Goal: Task Accomplishment & Management: Complete application form

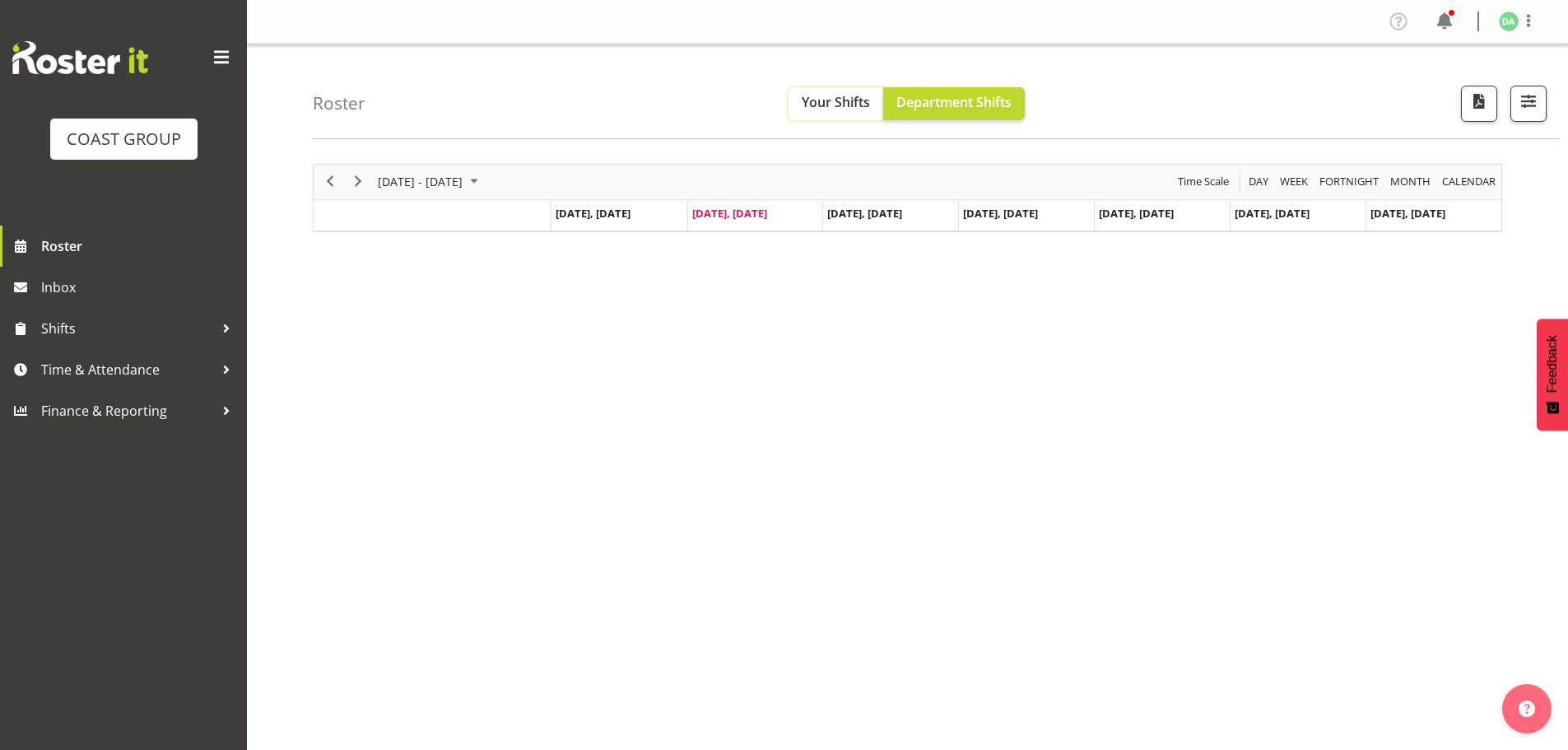
click at [824, 110] on span "Your Shifts" at bounding box center [836, 102] width 68 height 18
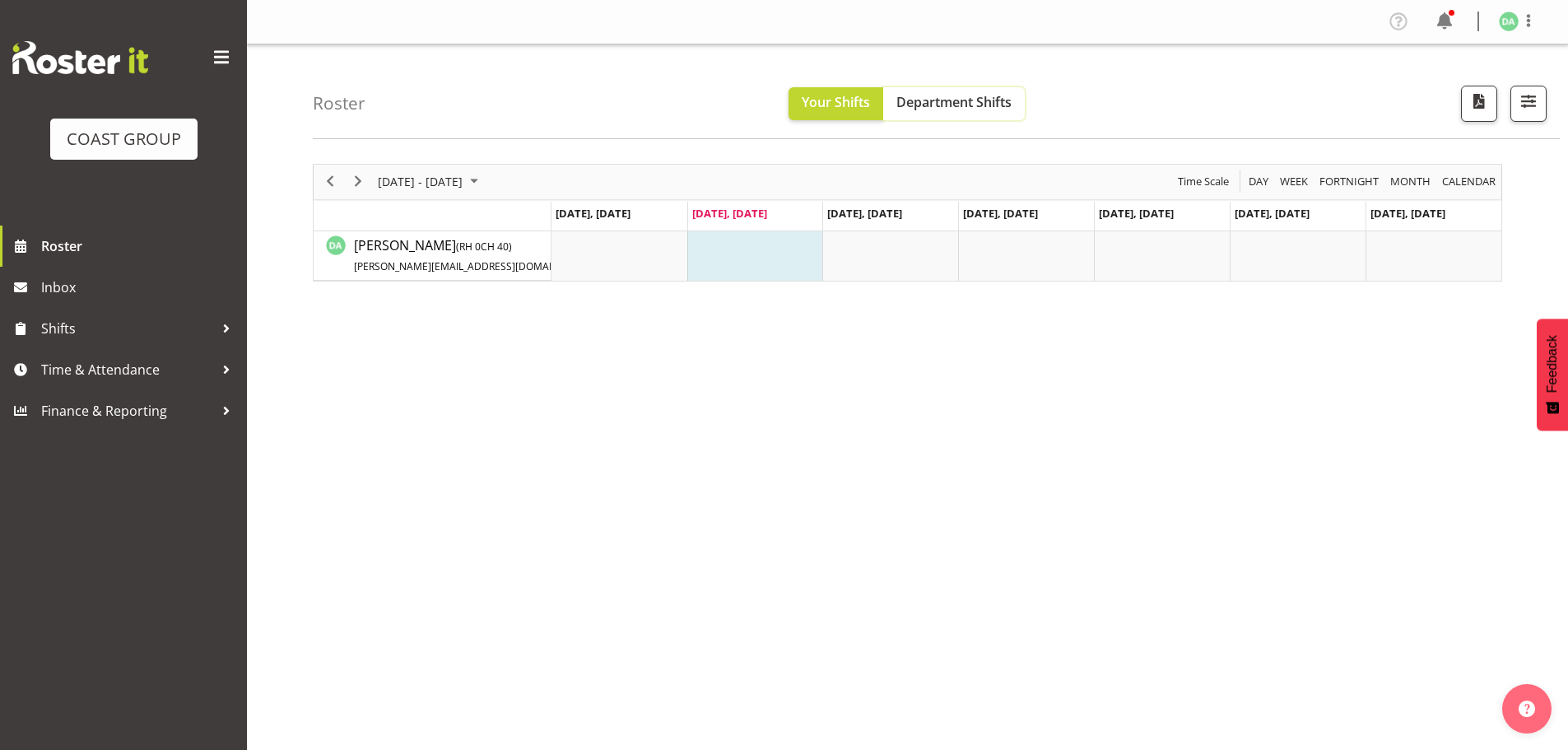
click at [951, 94] on span "Department Shifts" at bounding box center [953, 102] width 115 height 18
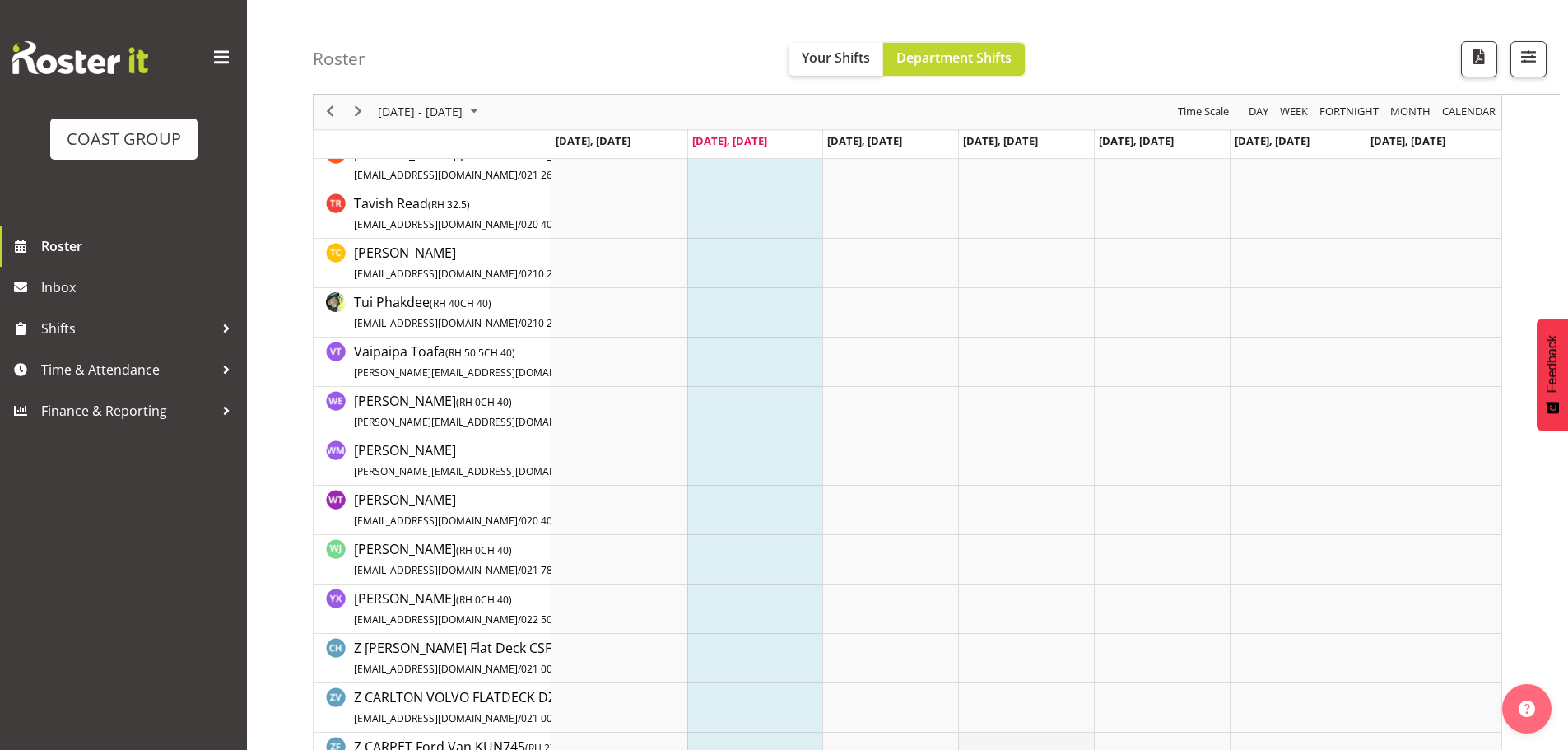
scroll to position [3704, 0]
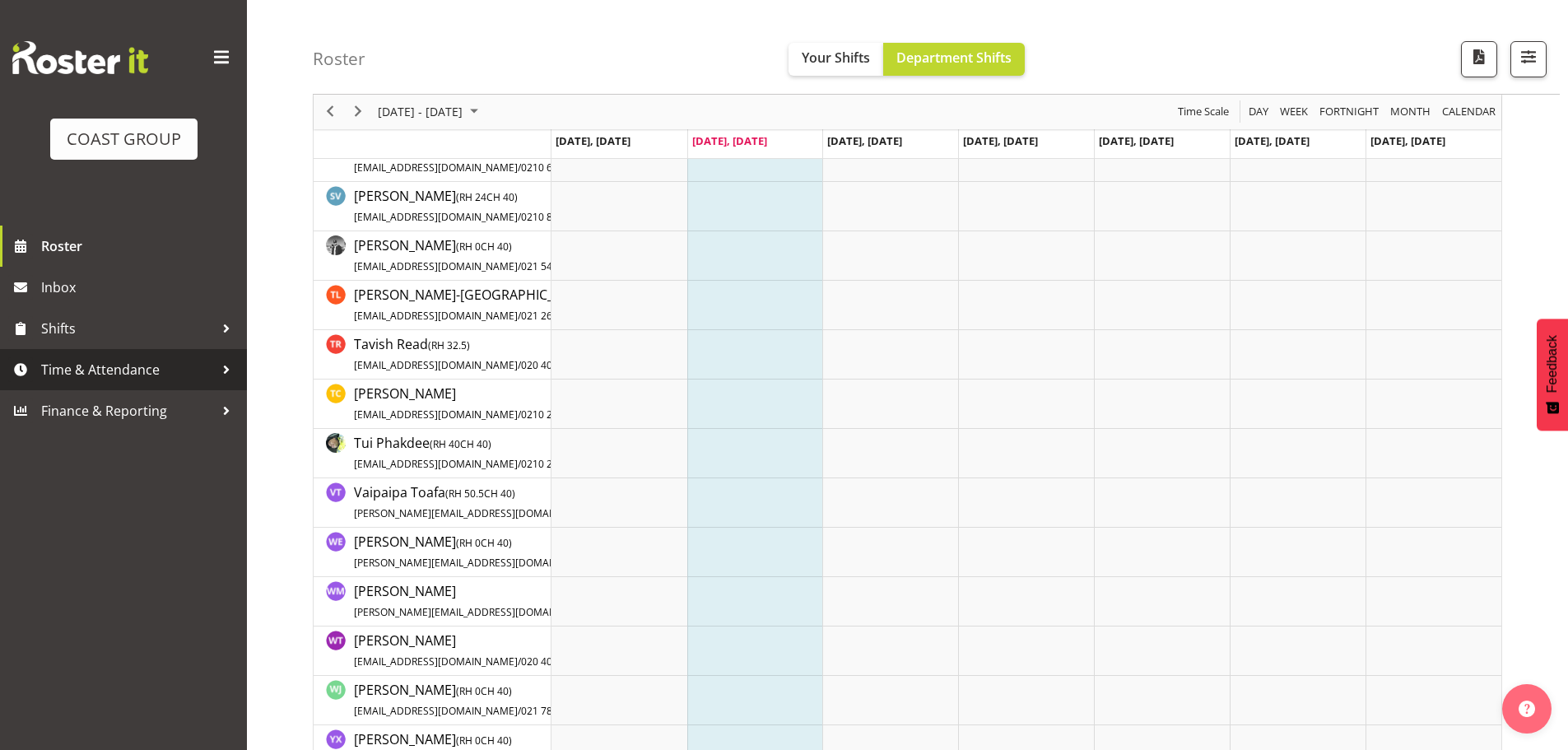
click at [63, 380] on span "Time & Attendance" at bounding box center [127, 370] width 173 height 25
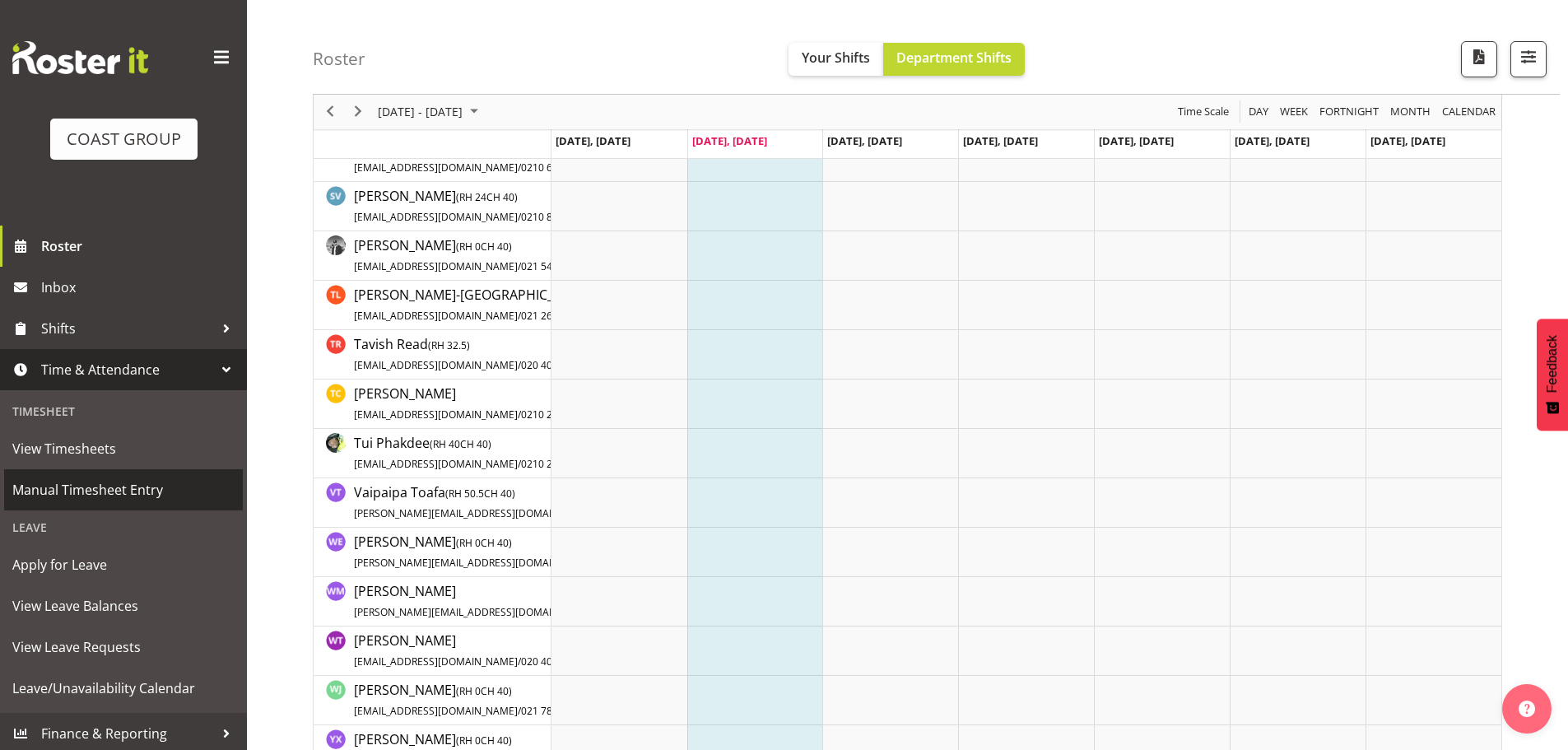
click at [74, 478] on span "Manual Timesheet Entry" at bounding box center [123, 490] width 222 height 25
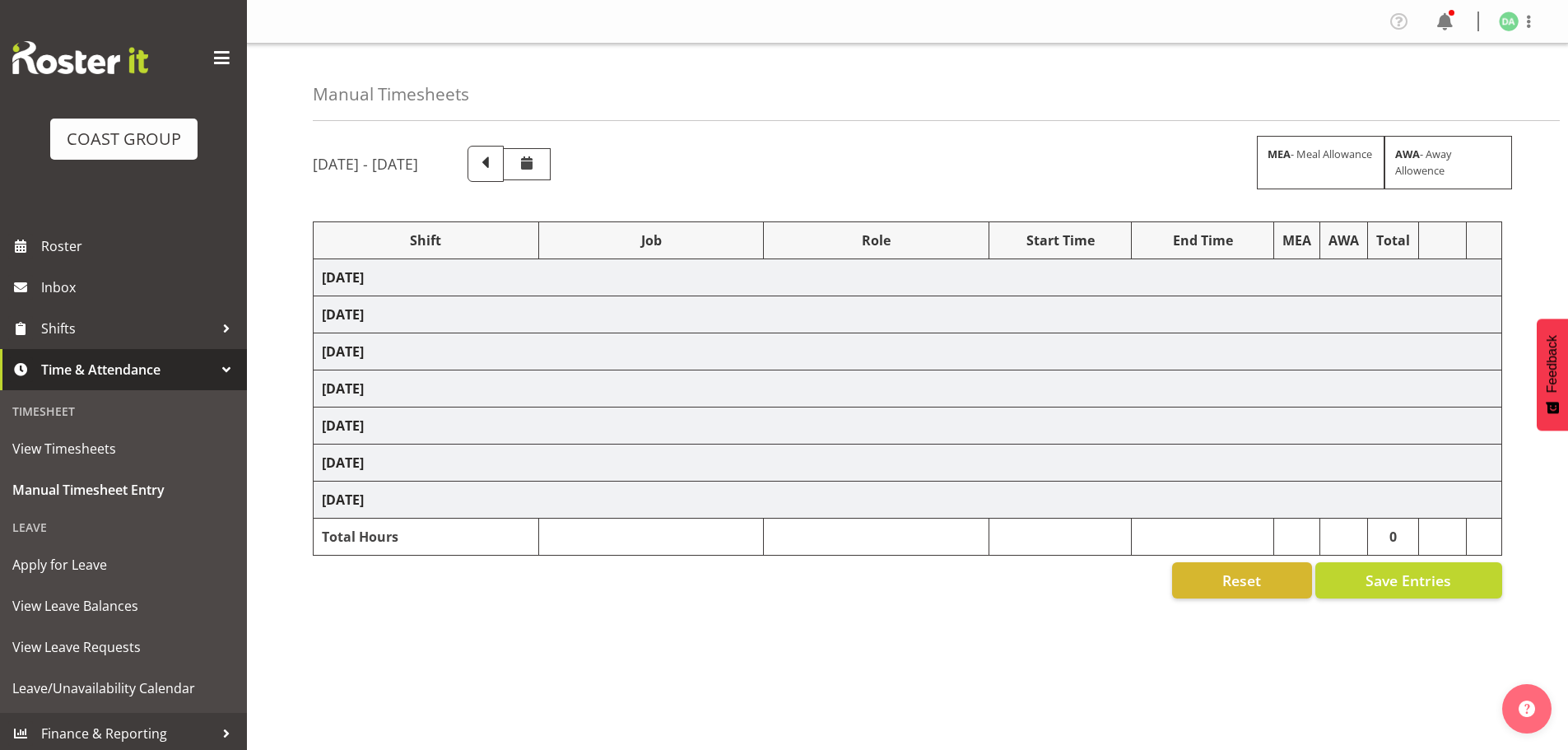
select select "8654"
select select "69"
select select "10754"
select select "10581"
select select "69"
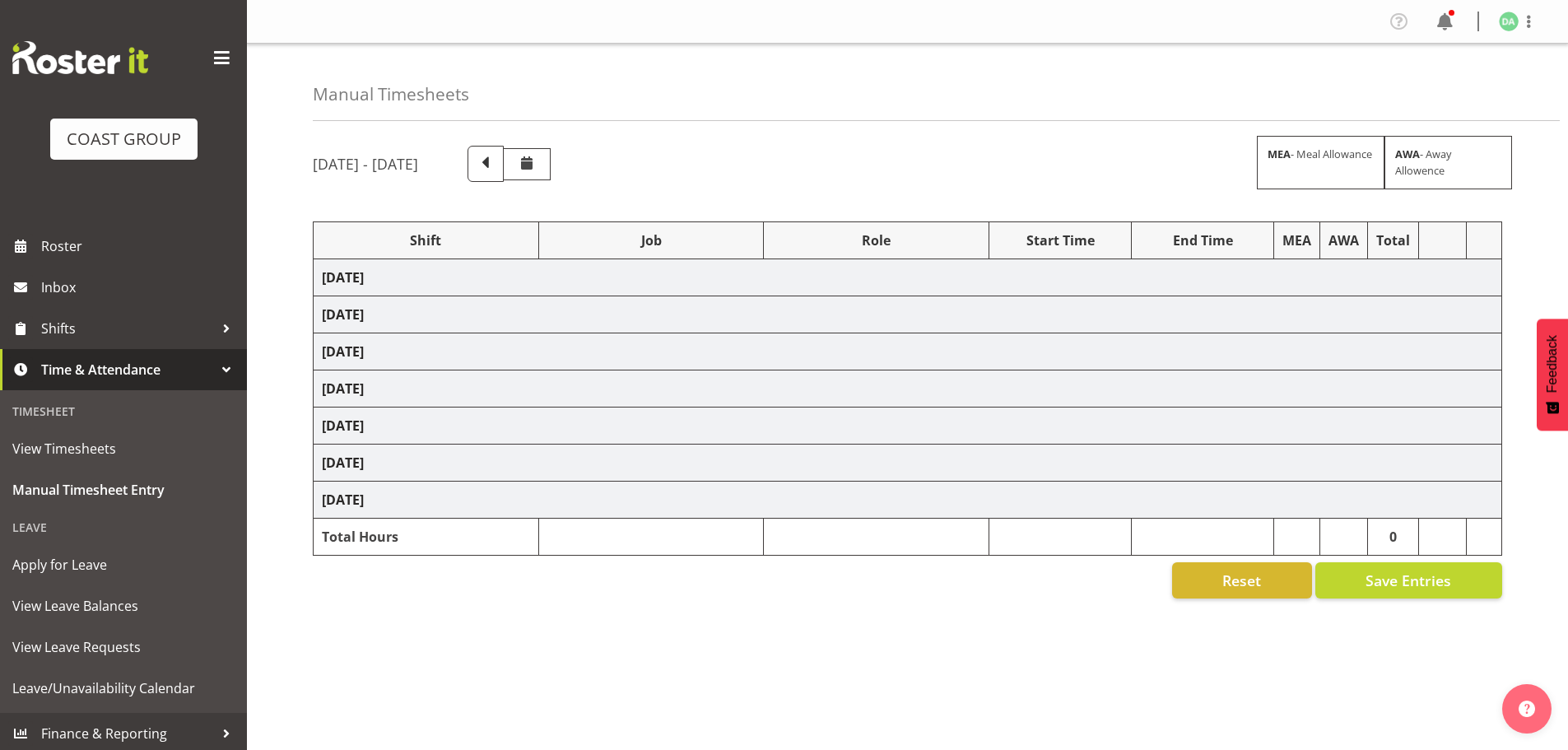
select select "10749"
select select "69"
select select "10774"
select select "10746"
select select "8934"
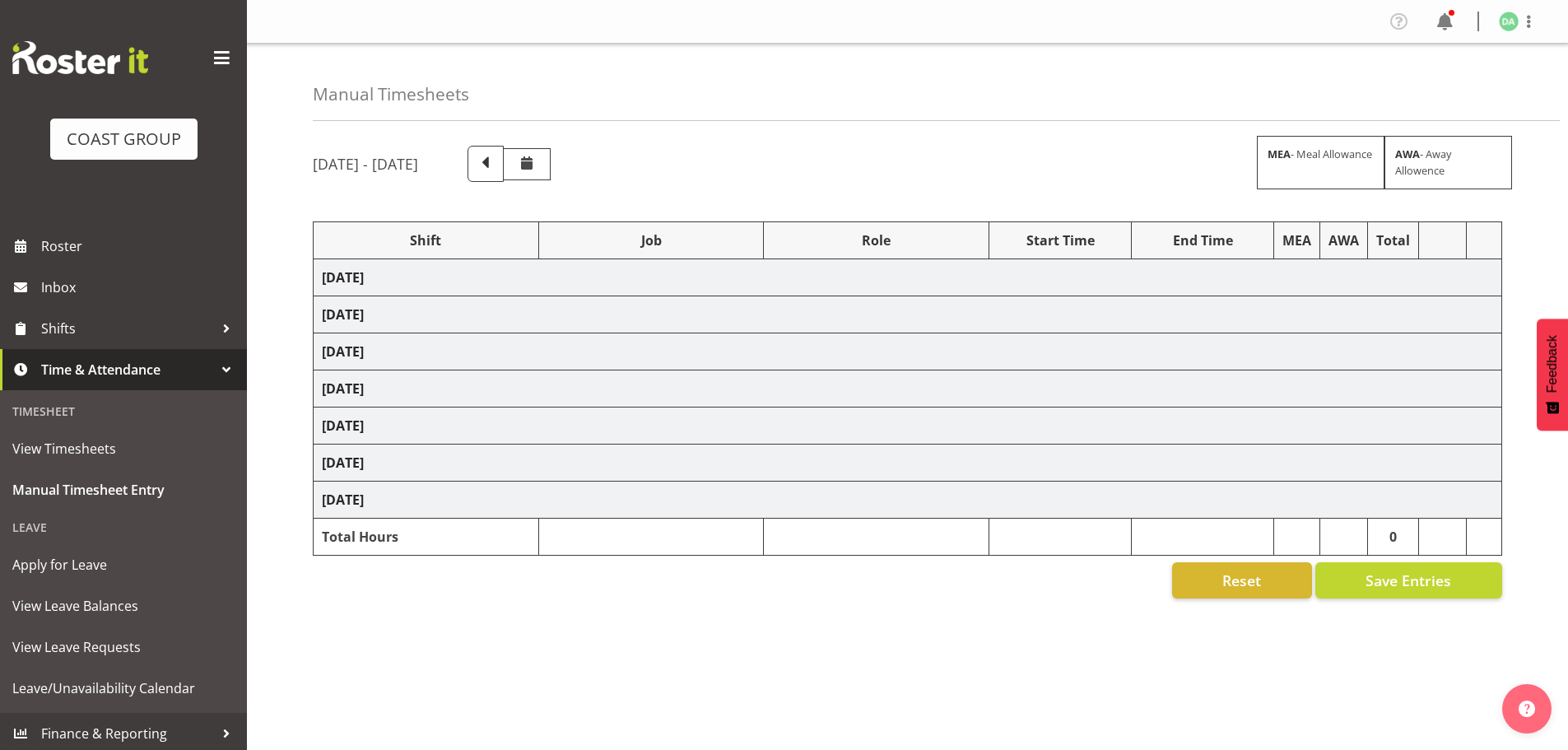
select select "10754"
select select "10744"
select select "9735"
select select "69"
select select "9735"
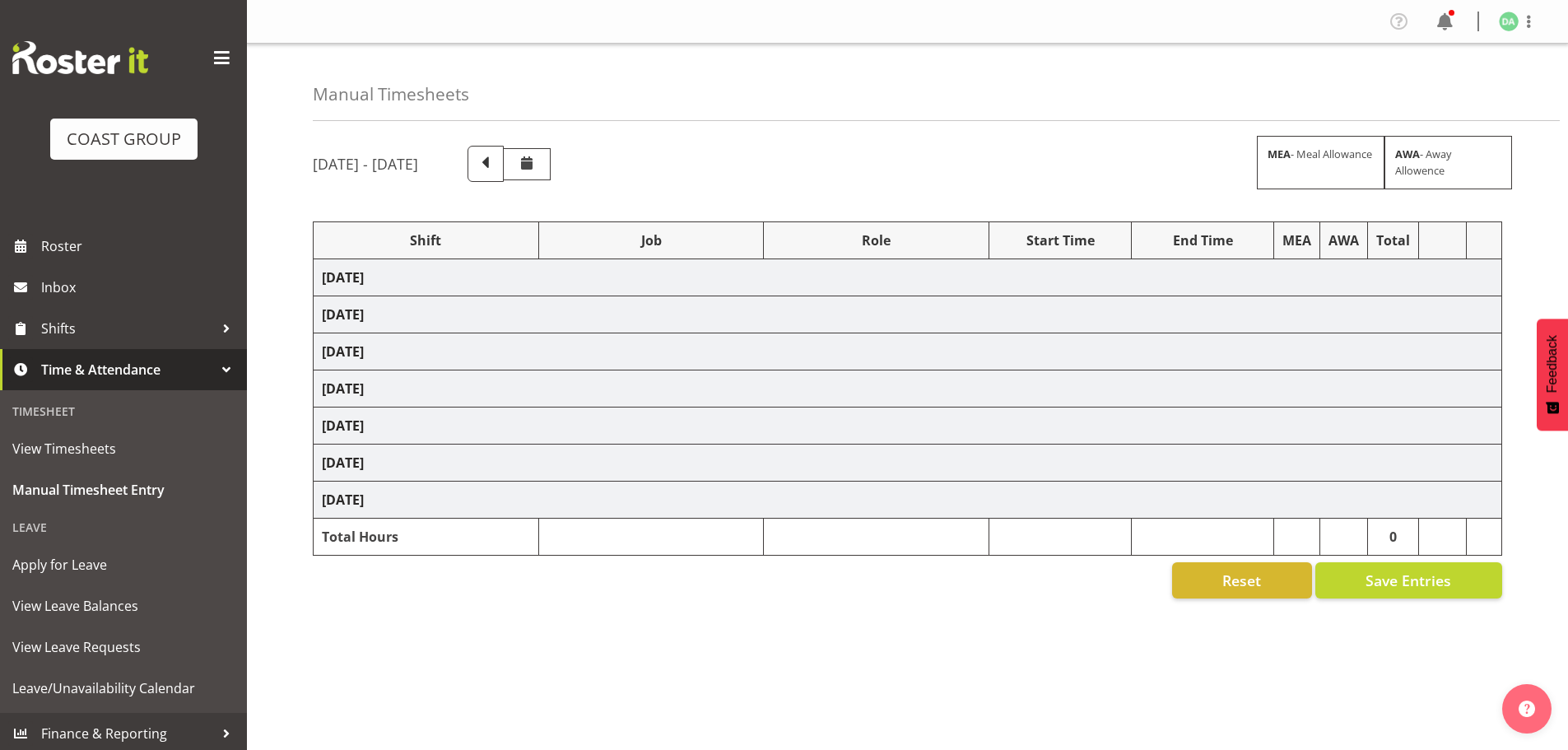
select select "9296"
select select "9023"
select select "3040"
select select "10750"
select select "10489"
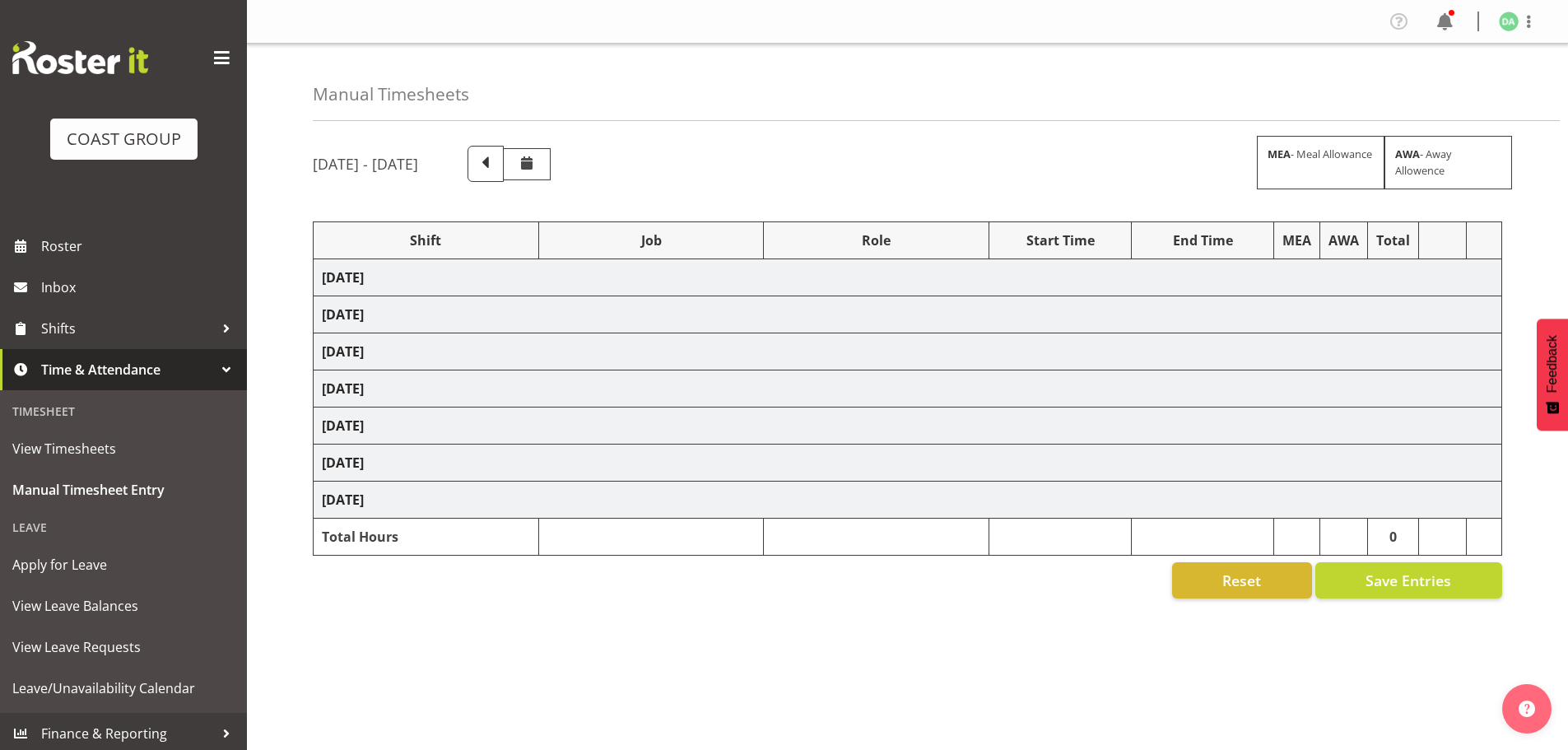
select select "69"
select select "38"
select select "9082"
select select "8666"
select select "9023"
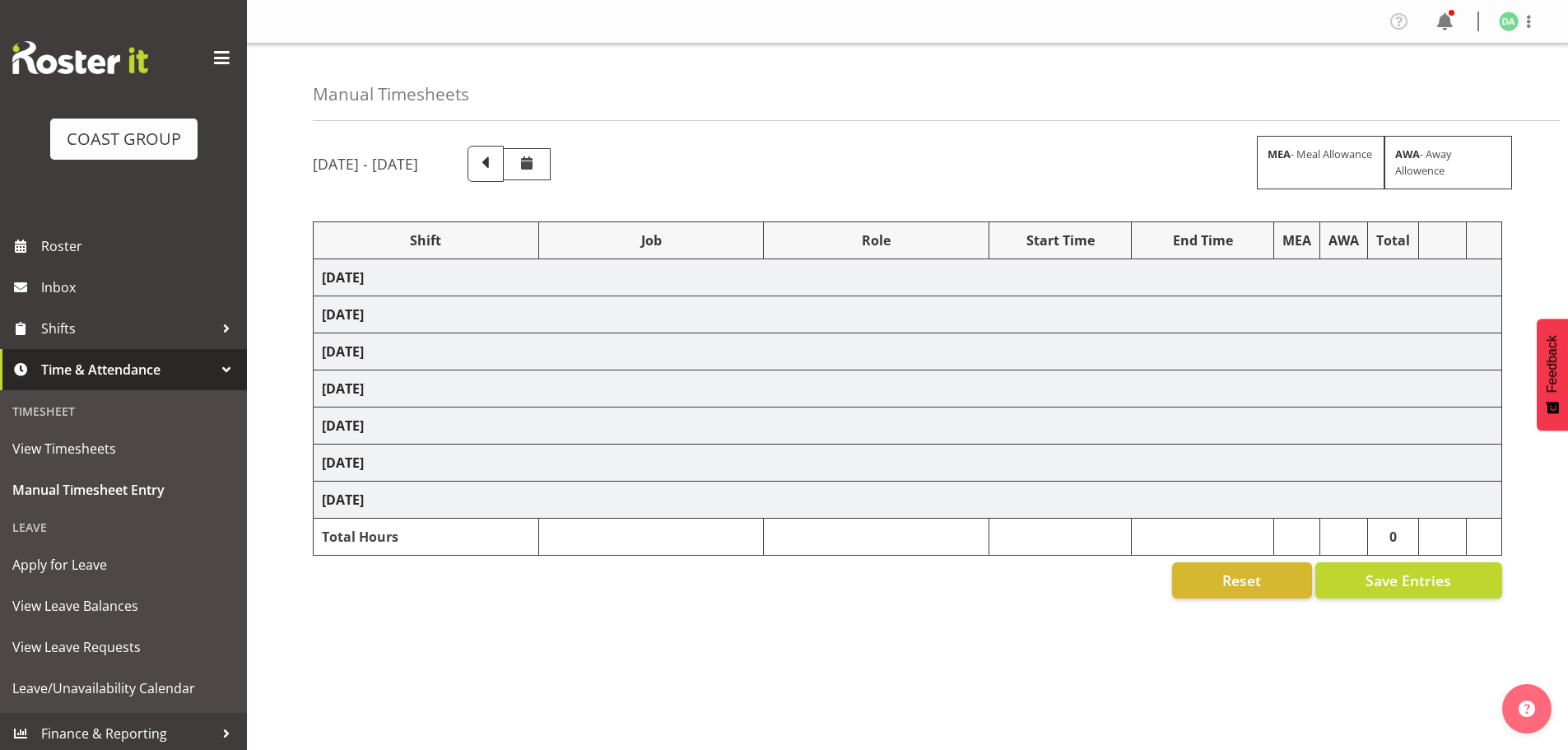
select select "8654"
select select "9023"
select select "10750"
select select "8666"
select select "10417"
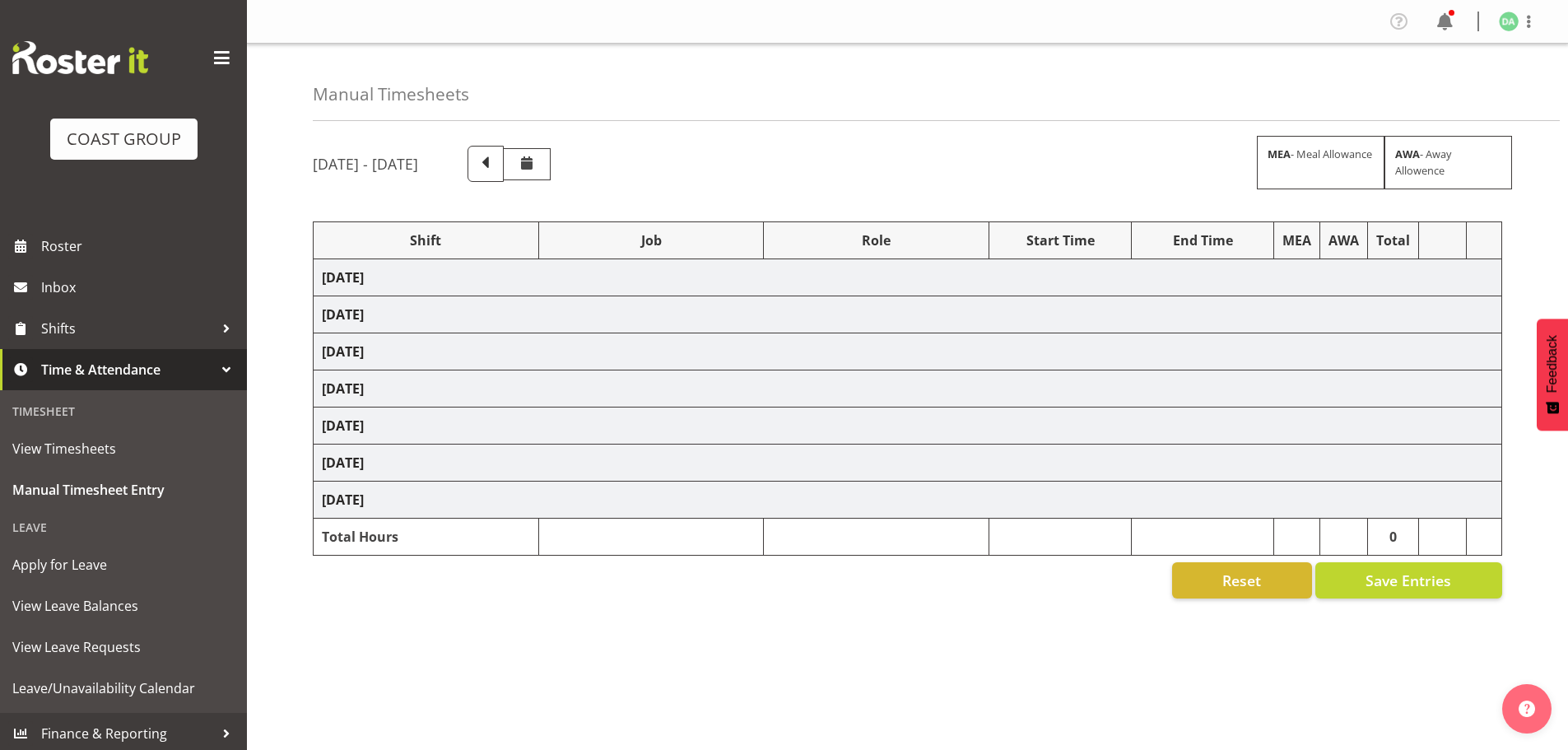
select select "69"
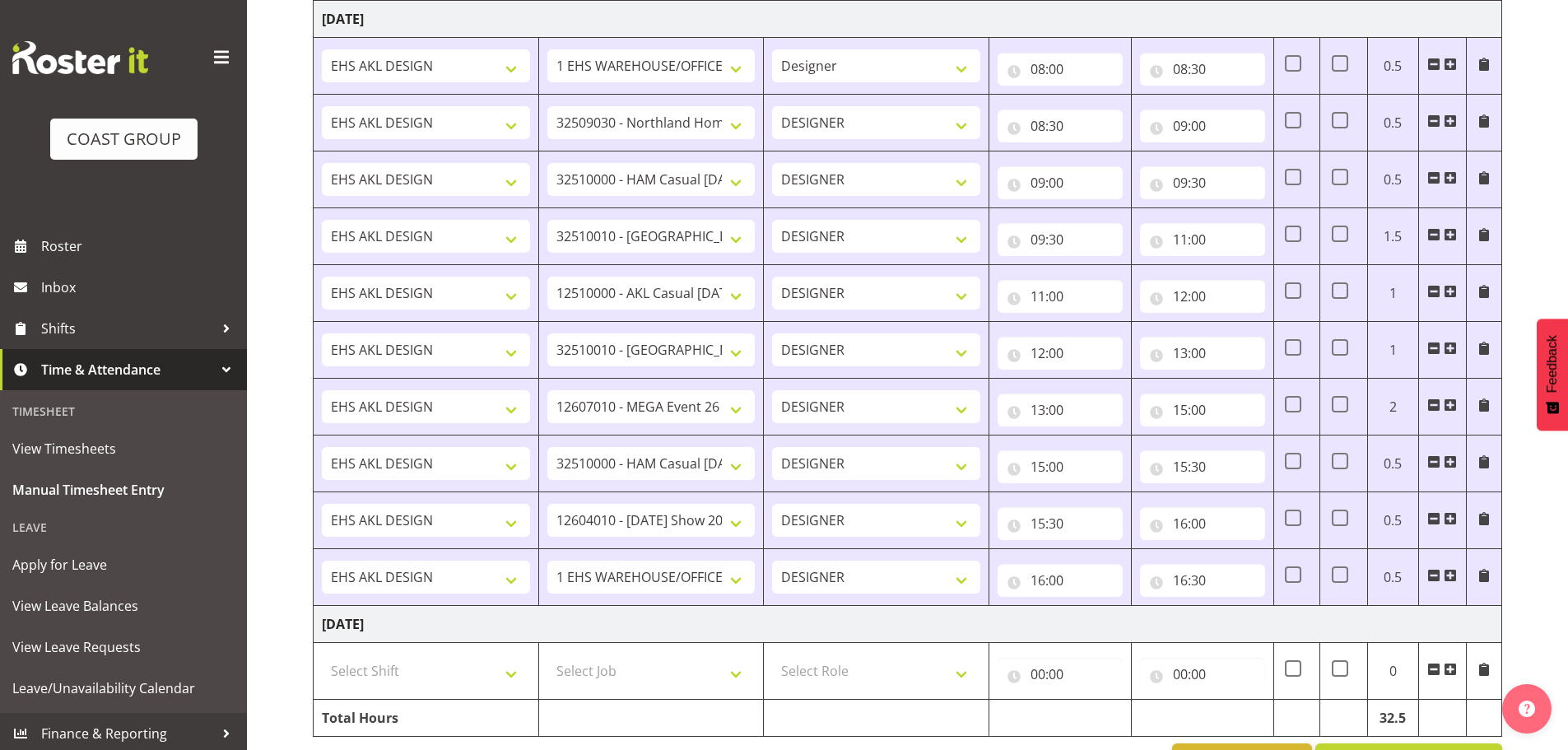
scroll to position [1749, 0]
